Goal: Obtain resource: Obtain resource

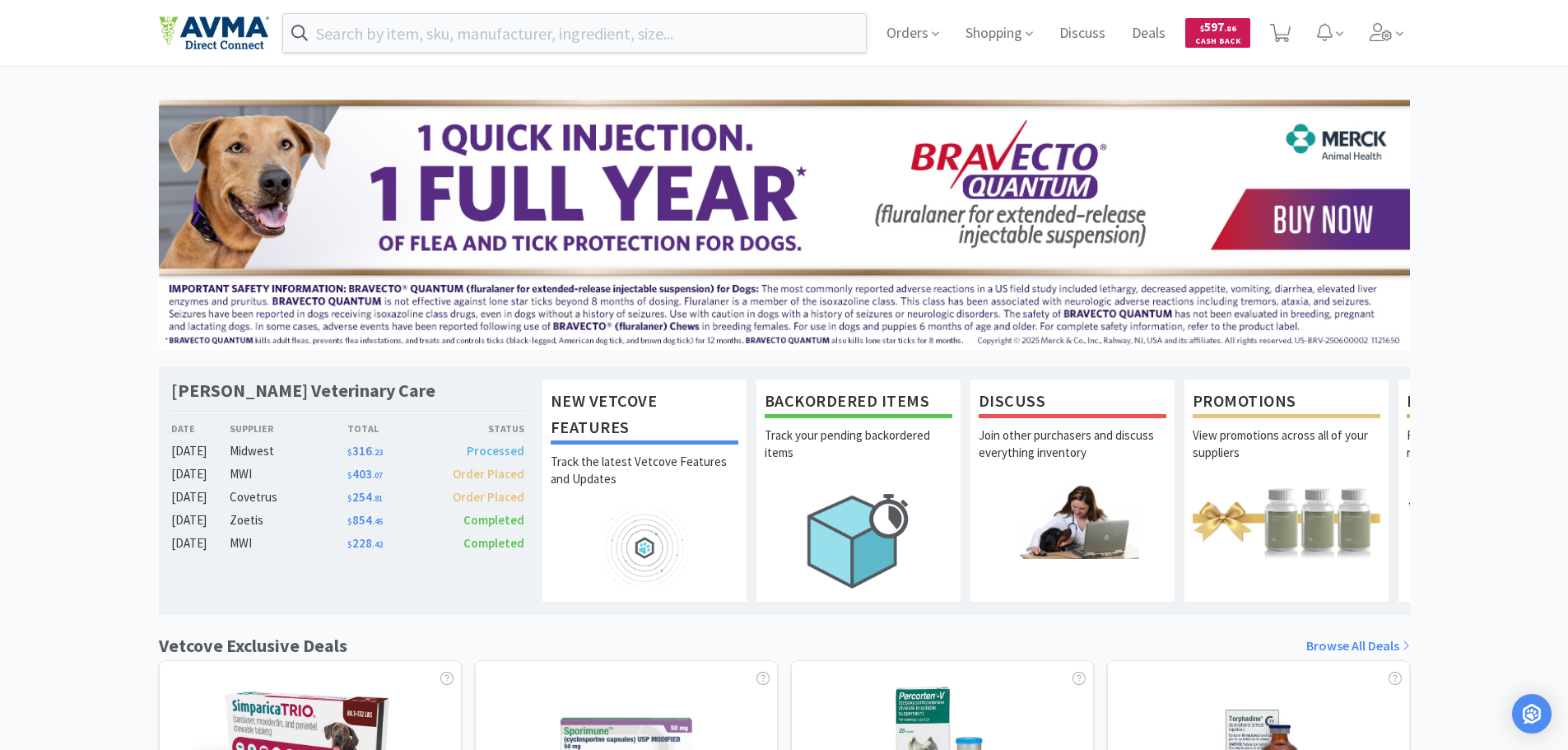
click at [1229, 32] on span ". 86" at bounding box center [1230, 28] width 12 height 11
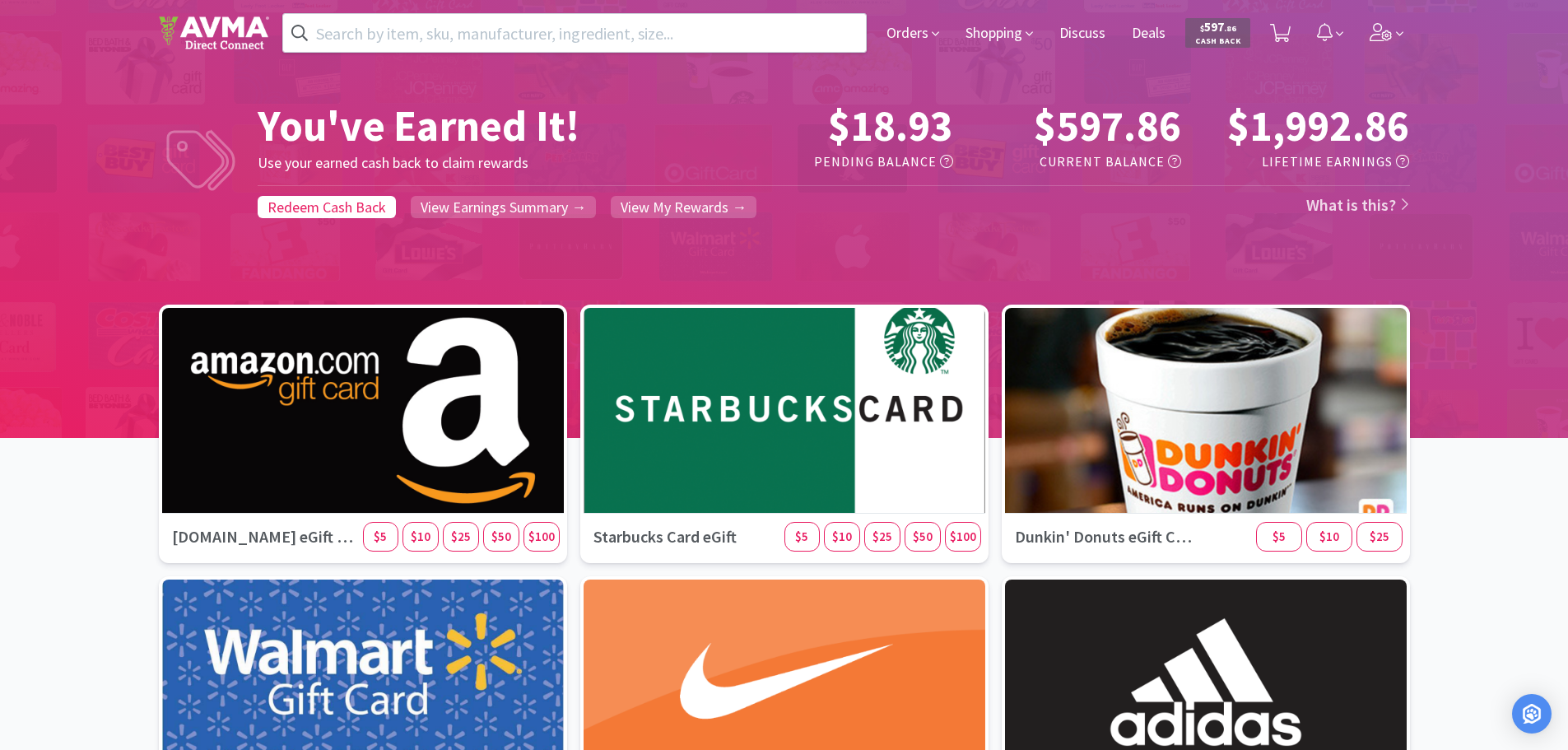
click at [1234, 30] on span ". 86" at bounding box center [1230, 28] width 12 height 11
click at [1238, 35] on span "$ 597 . 86 Cash Back" at bounding box center [1218, 32] width 65 height 28
click at [0, 376] on div "You've Earned It! Use your earned cash back to claim rewards $18.93 Pending Bal…" at bounding box center [784, 304] width 1568 height 655
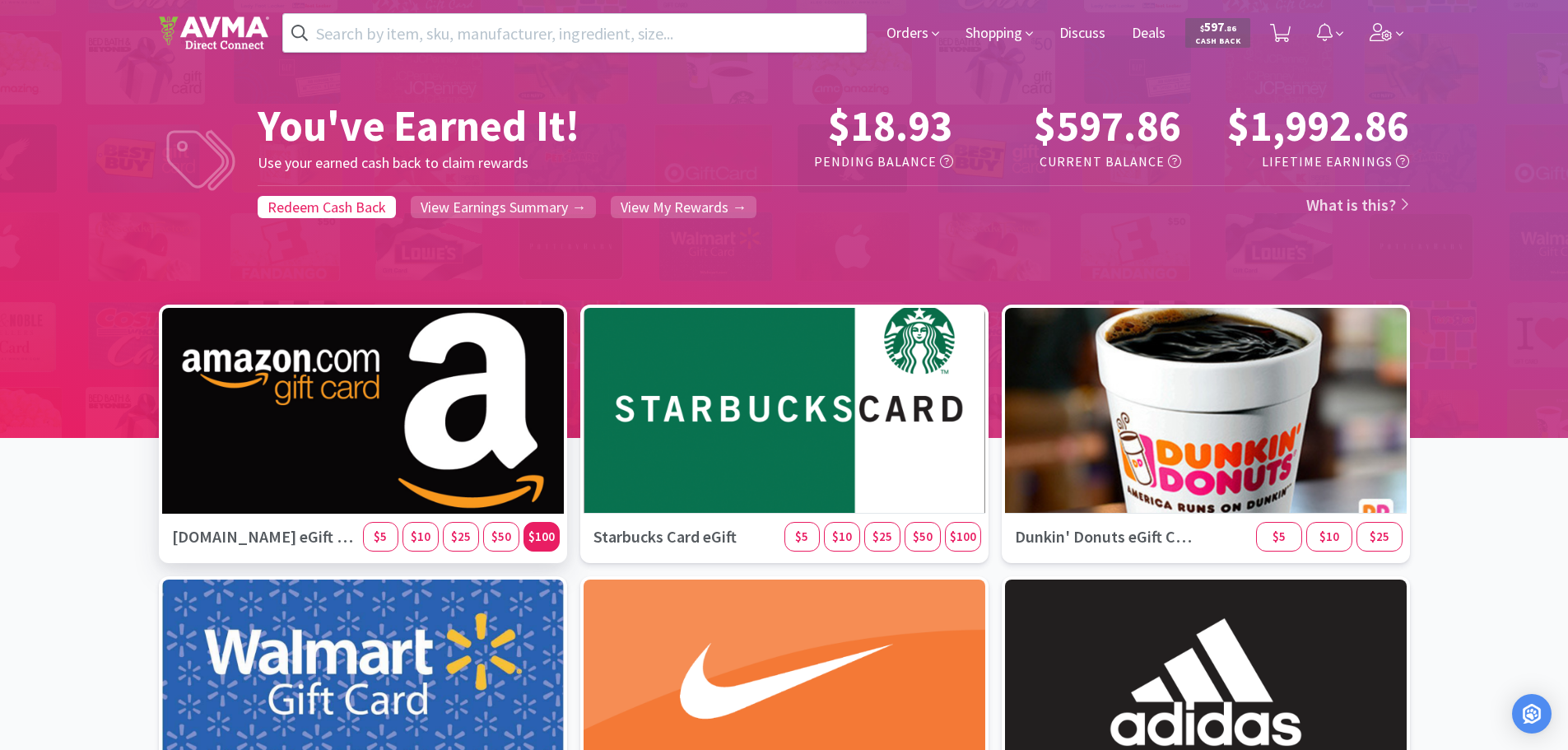
click at [545, 536] on span "$100" at bounding box center [541, 536] width 27 height 16
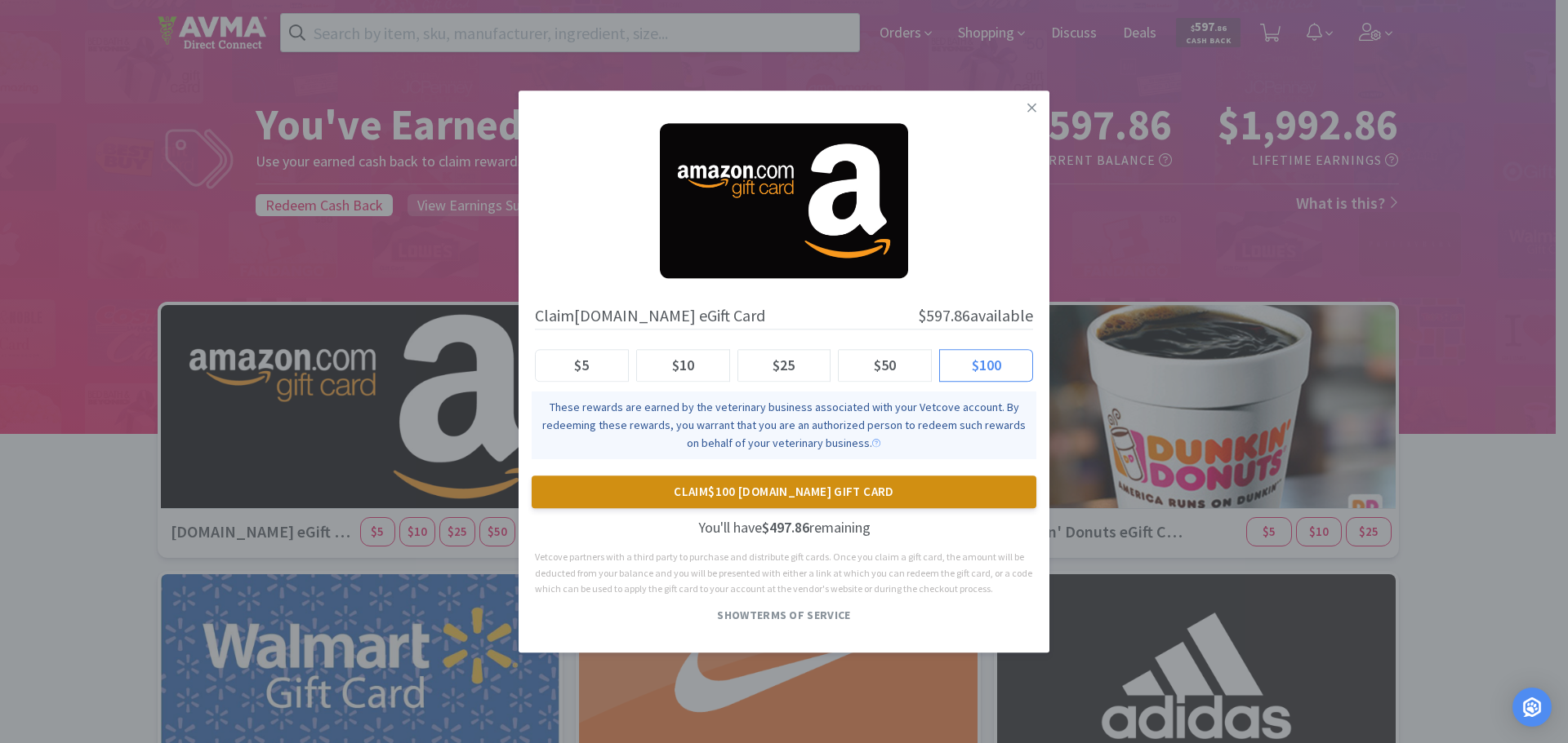
click at [739, 494] on button "Claim $100 [DOMAIN_NAME] Gift Card" at bounding box center [784, 493] width 505 height 33
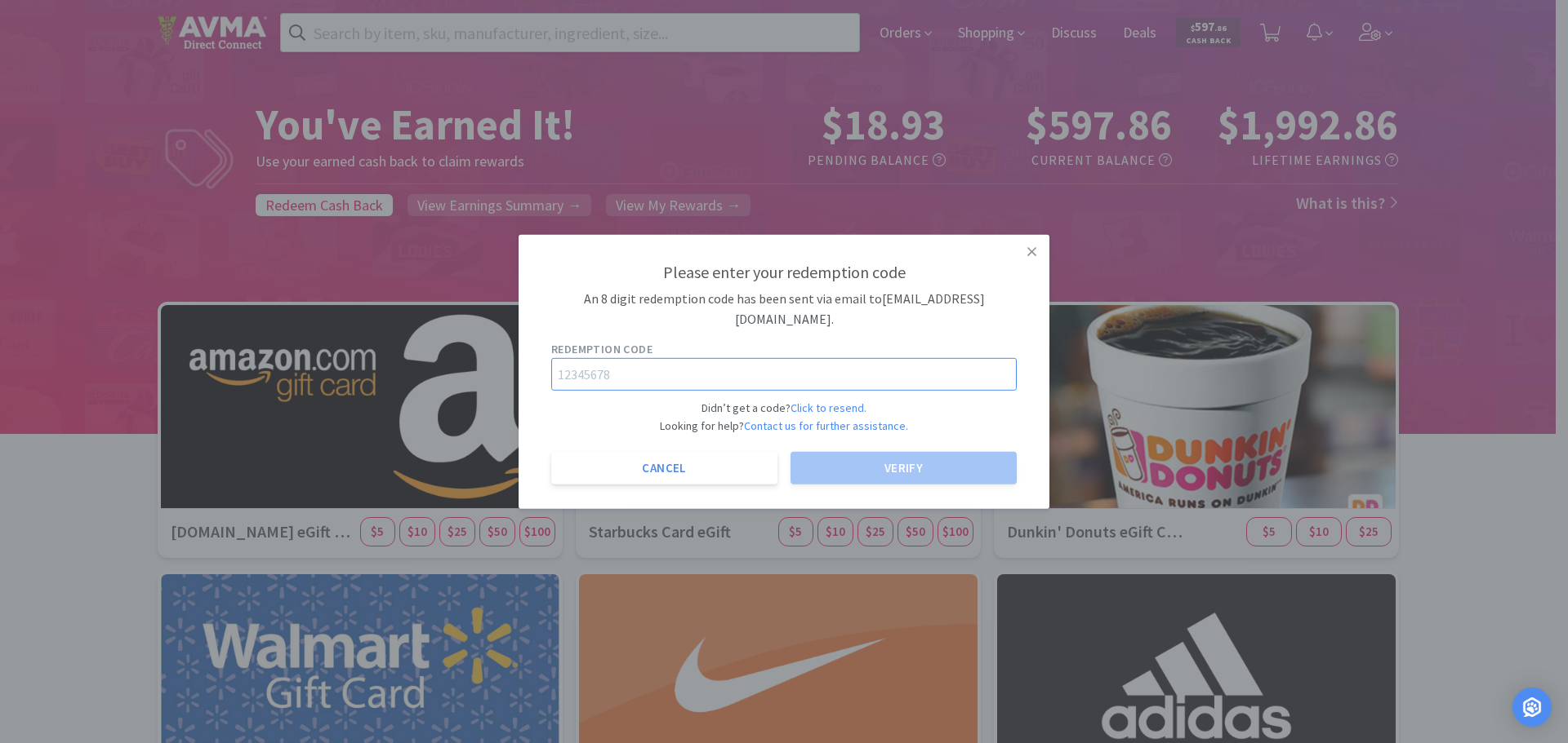
click at [666, 366] on input "text" at bounding box center [784, 374] width 466 height 33
paste input "57064839"
type input "57064839"
click at [914, 453] on button "Verify" at bounding box center [904, 469] width 226 height 33
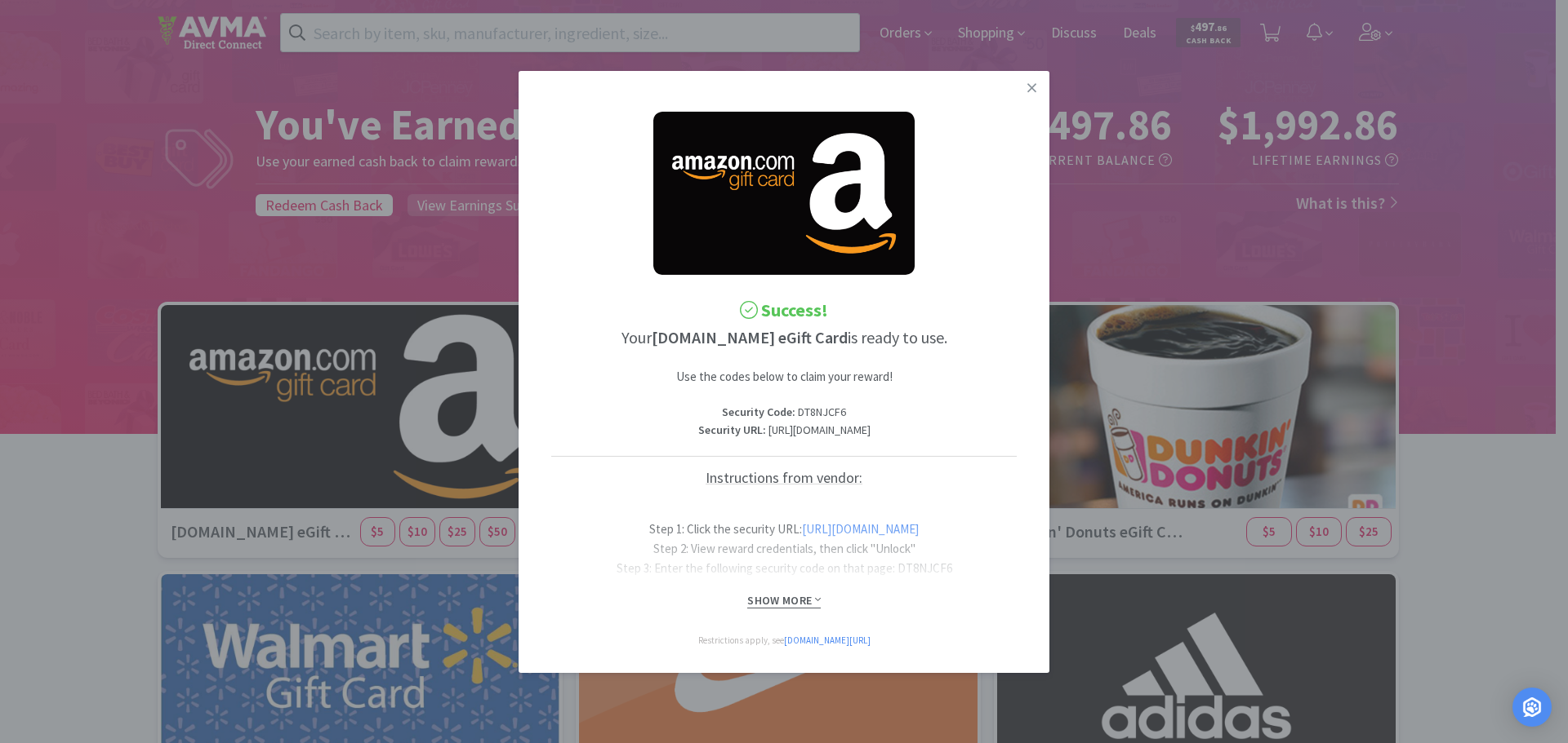
click at [794, 596] on span "Show More" at bounding box center [784, 601] width 73 height 15
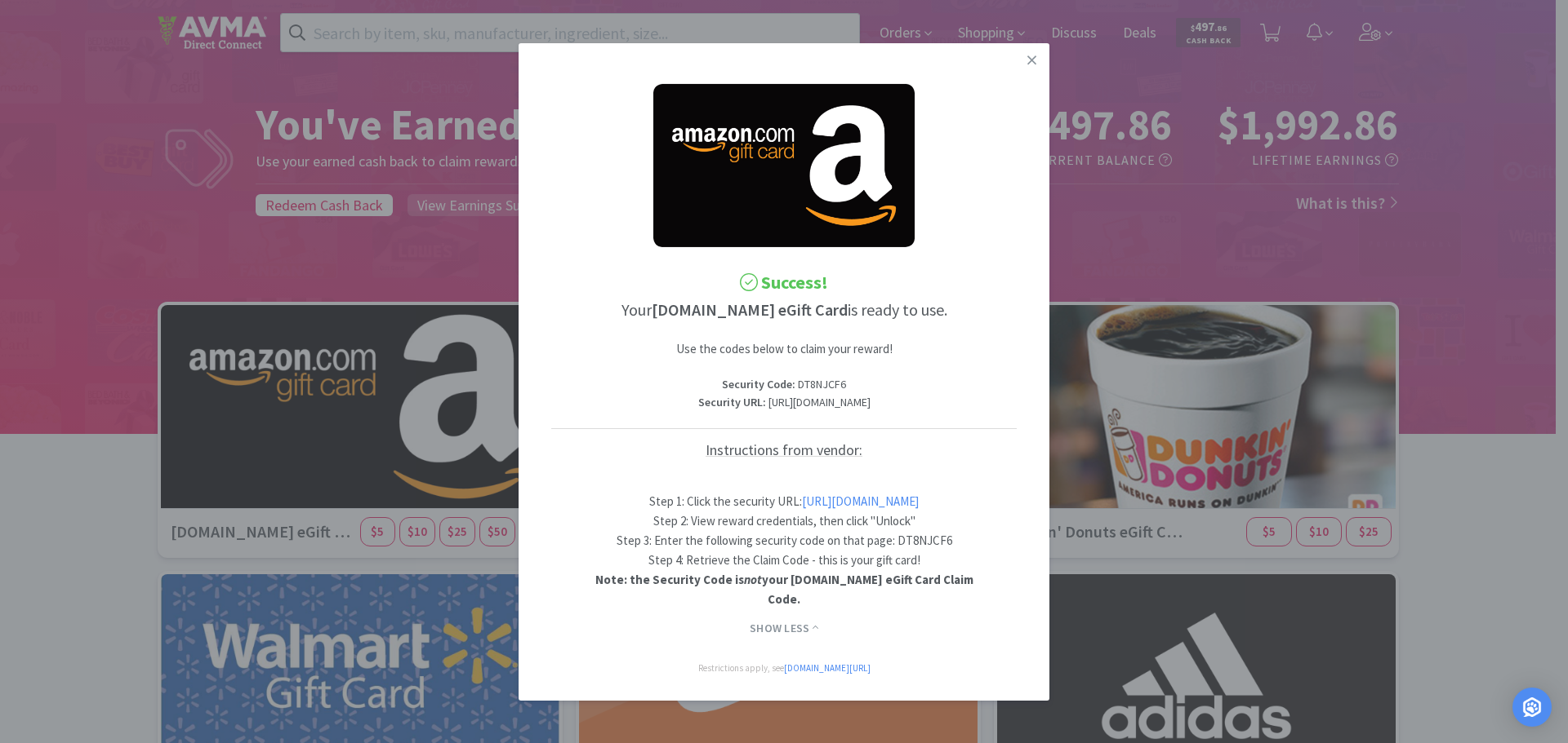
click at [815, 509] on link "[URL][DOMAIN_NAME]" at bounding box center [860, 501] width 117 height 15
click at [799, 375] on p "Security Code : DT8NJCF6" at bounding box center [784, 384] width 466 height 18
copy p "DT8NJCF6"
click at [1027, 52] on icon at bounding box center [1031, 59] width 9 height 15
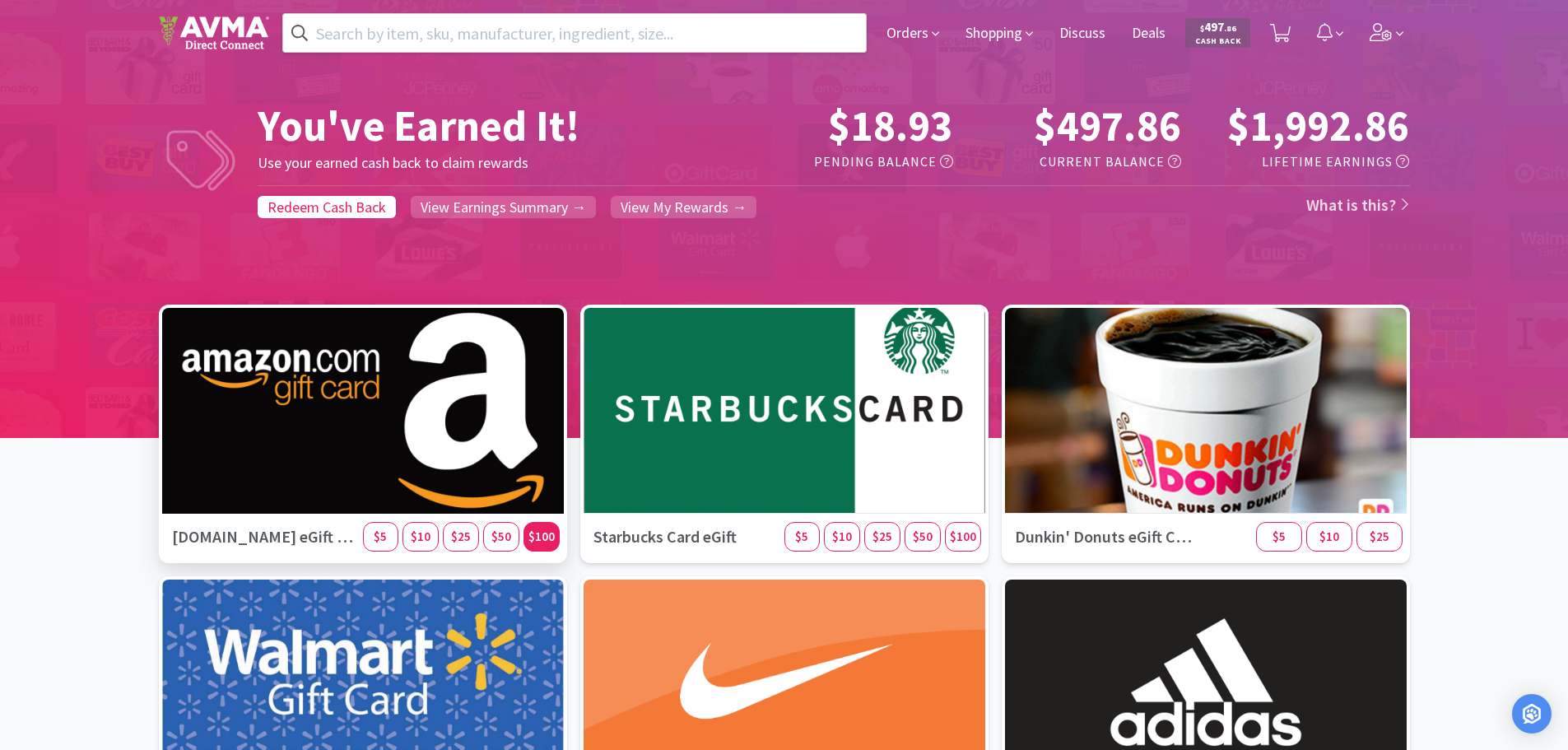
click at [540, 535] on span "$100" at bounding box center [541, 536] width 27 height 16
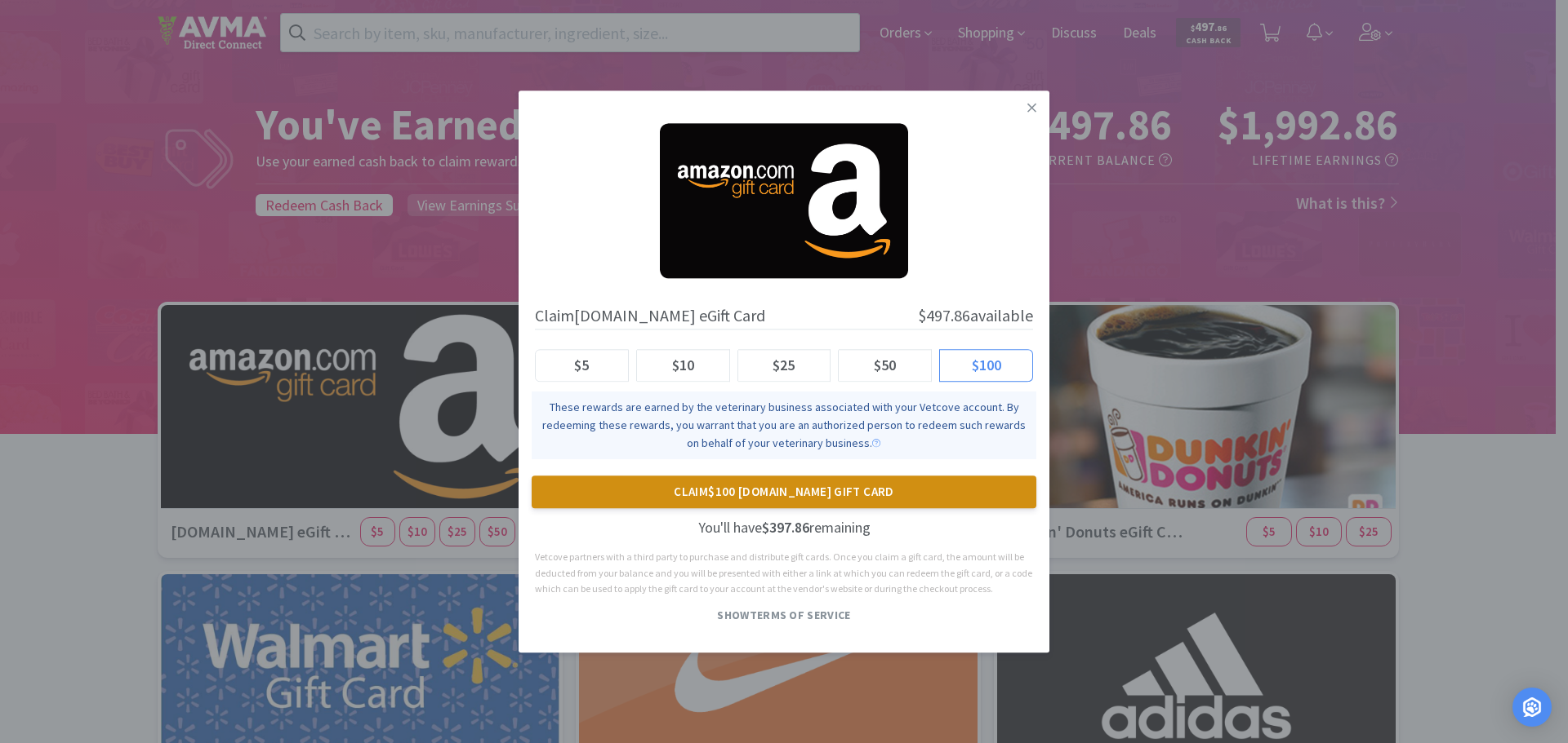
click at [781, 493] on button "Claim $100 [DOMAIN_NAME] Gift Card" at bounding box center [784, 493] width 505 height 33
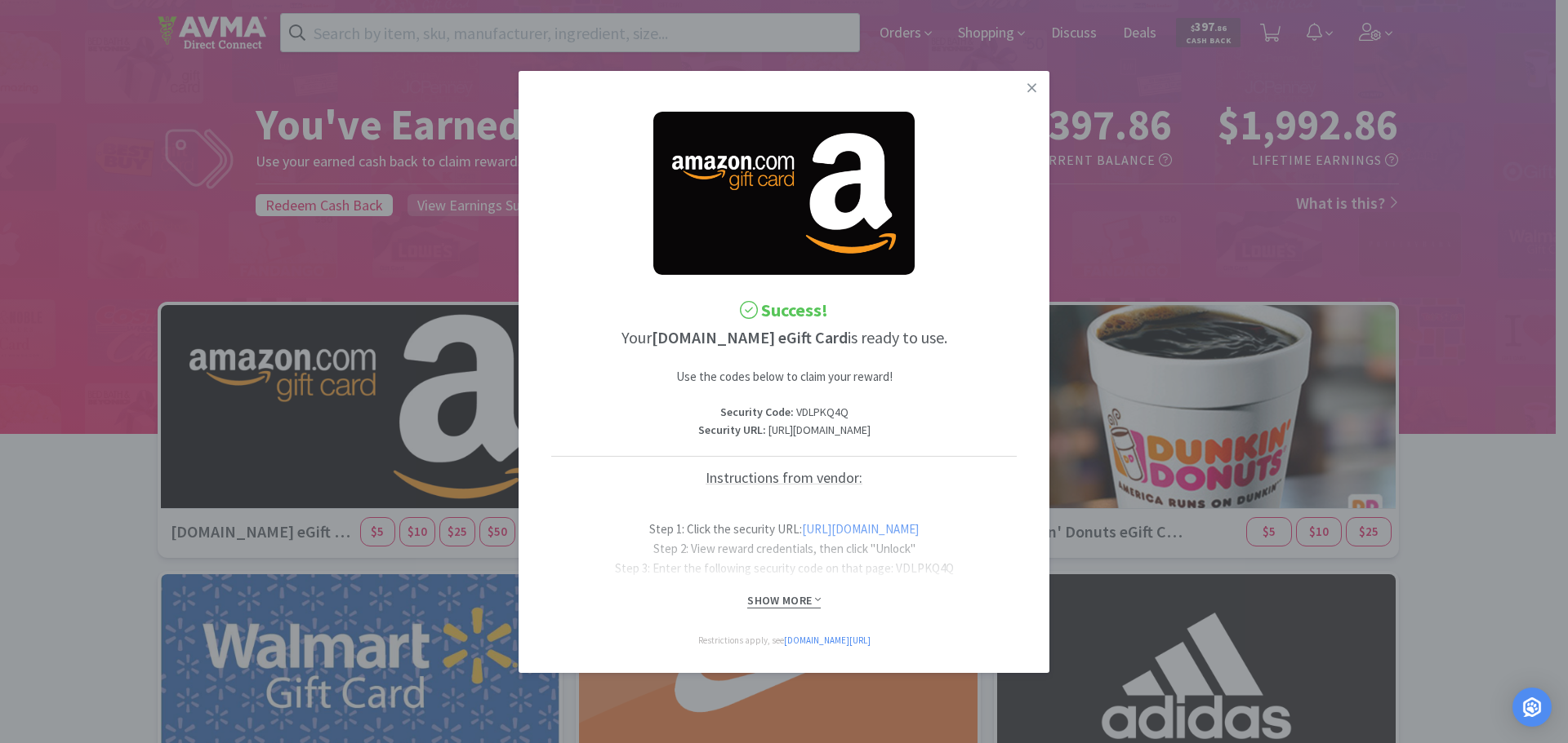
click at [794, 609] on span "Show More" at bounding box center [784, 601] width 73 height 15
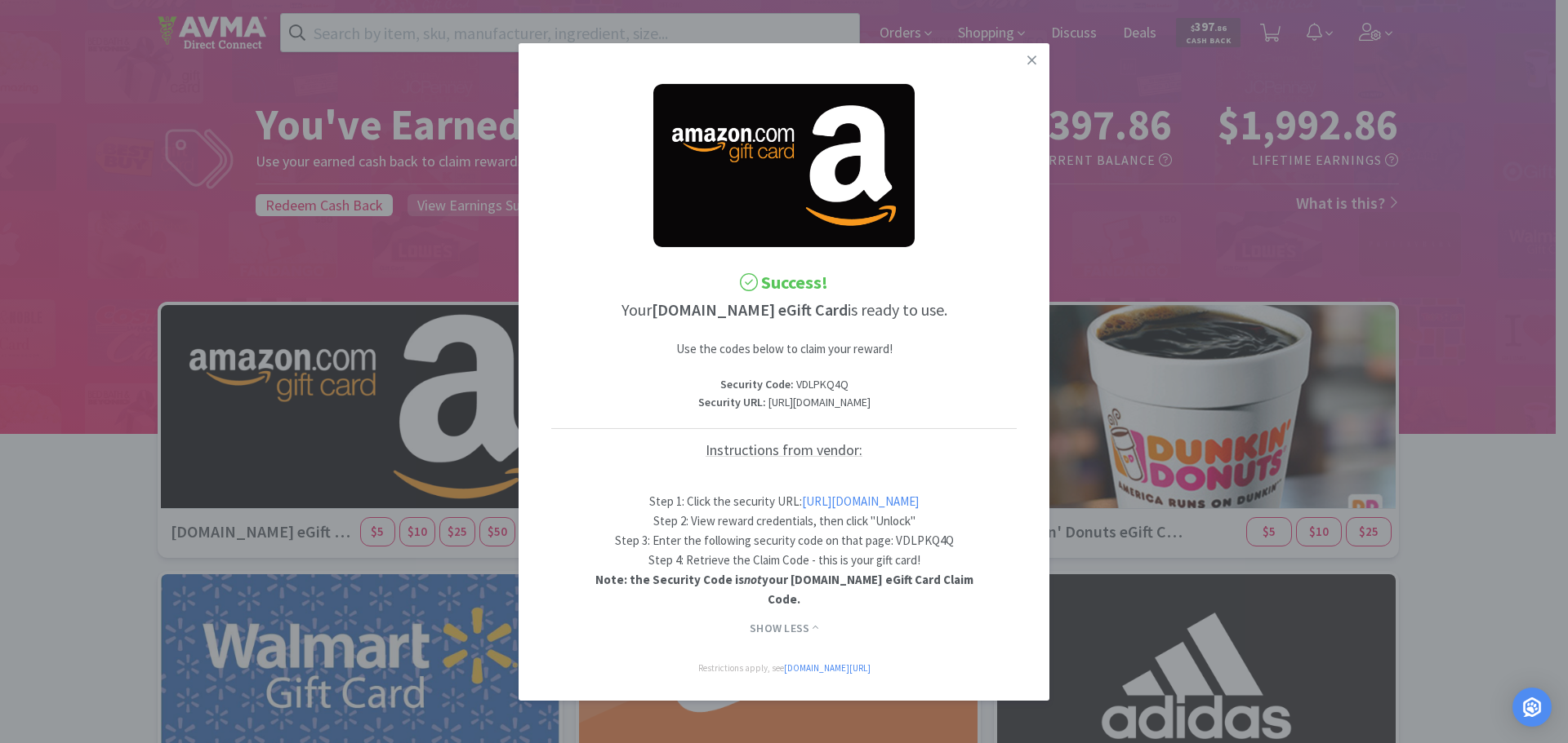
click at [810, 509] on link "[URL][DOMAIN_NAME]" at bounding box center [860, 501] width 117 height 15
click at [800, 378] on p "Security Code : VDLPKQ4Q" at bounding box center [784, 384] width 466 height 18
copy p "VDLPKQ4Q"
